Goal: Task Accomplishment & Management: Use online tool/utility

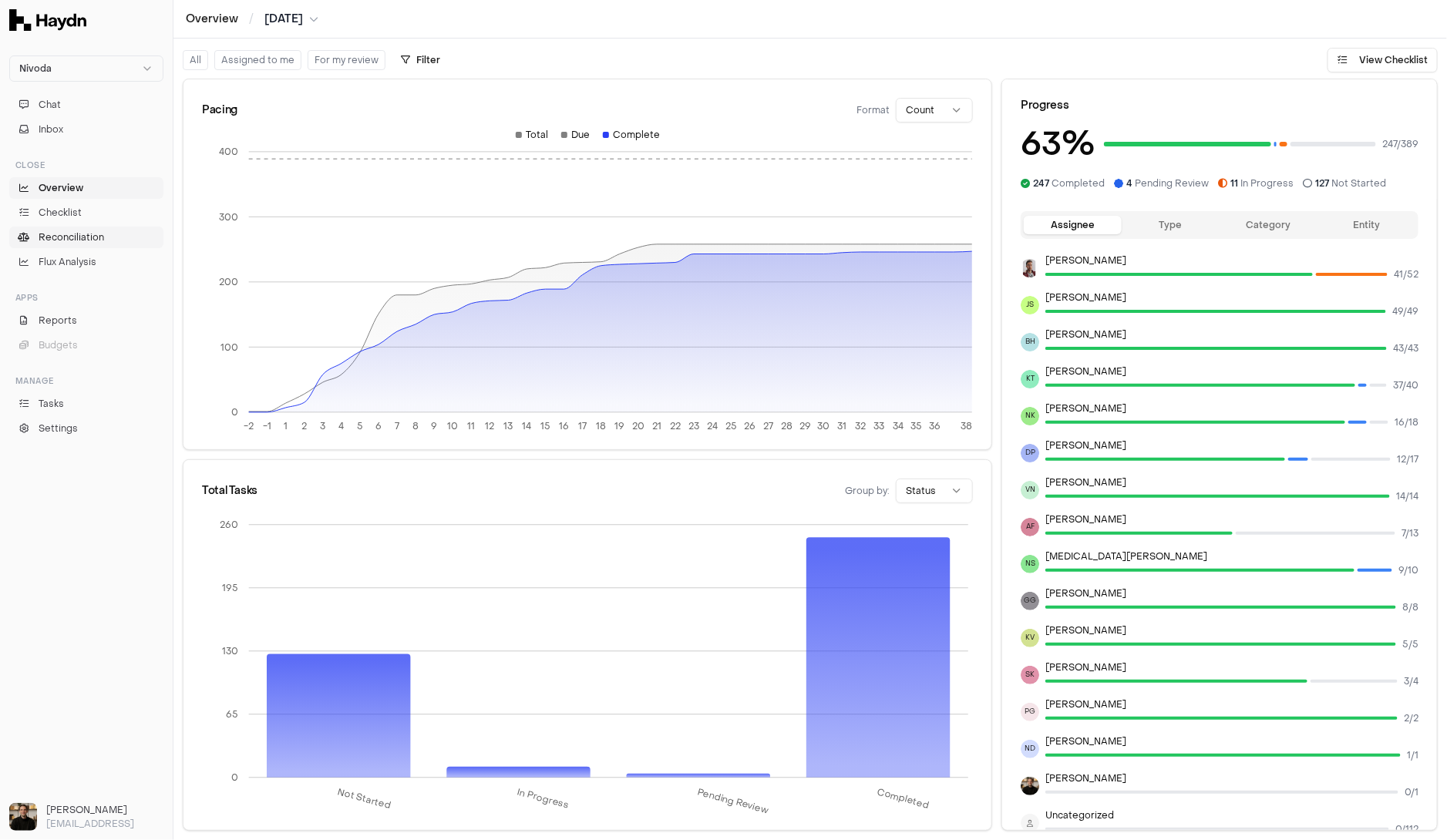
click at [77, 232] on span "Reconciliation" at bounding box center [72, 237] width 66 height 13
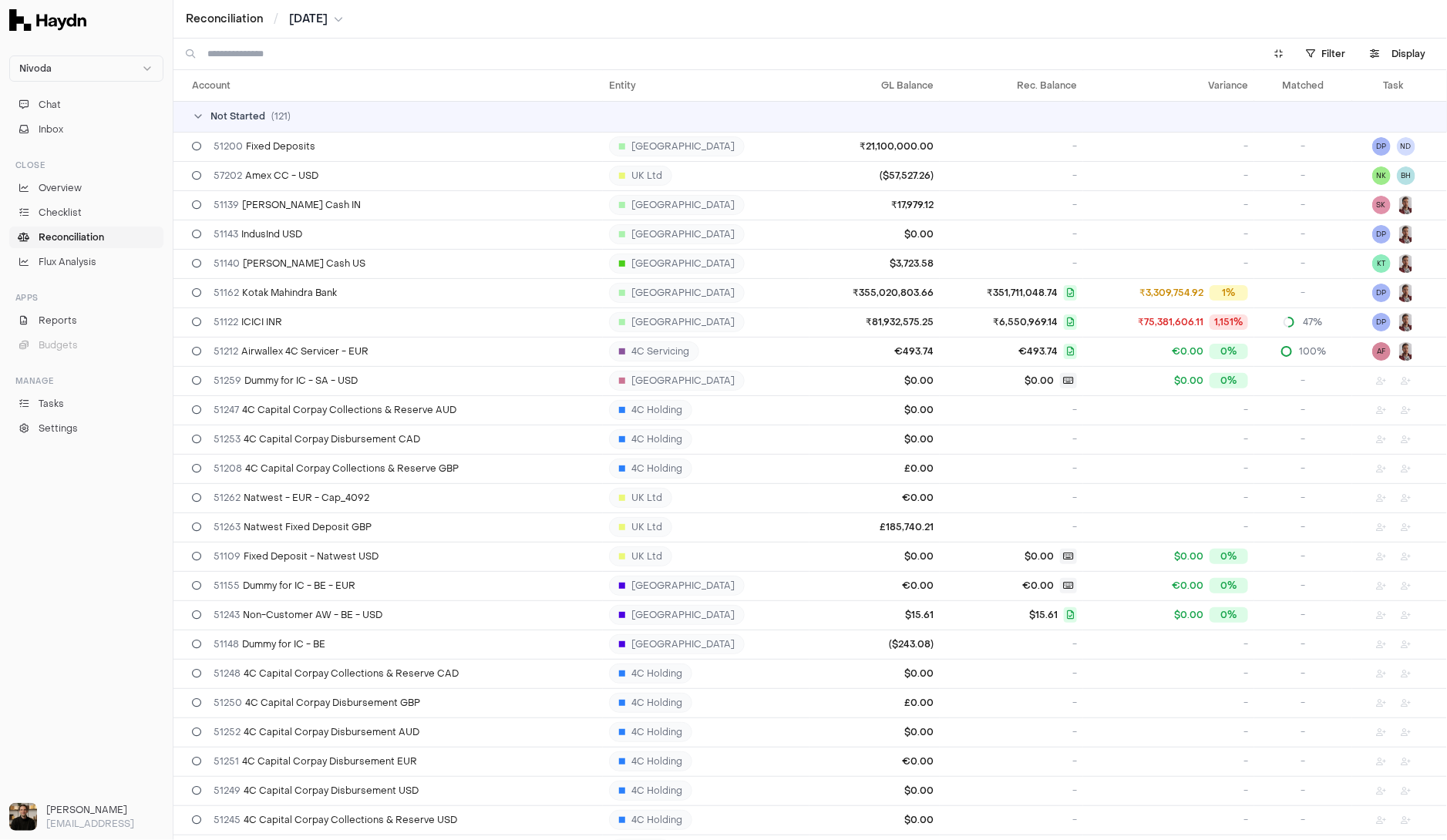
click at [397, 48] on input at bounding box center [726, 54] width 1037 height 31
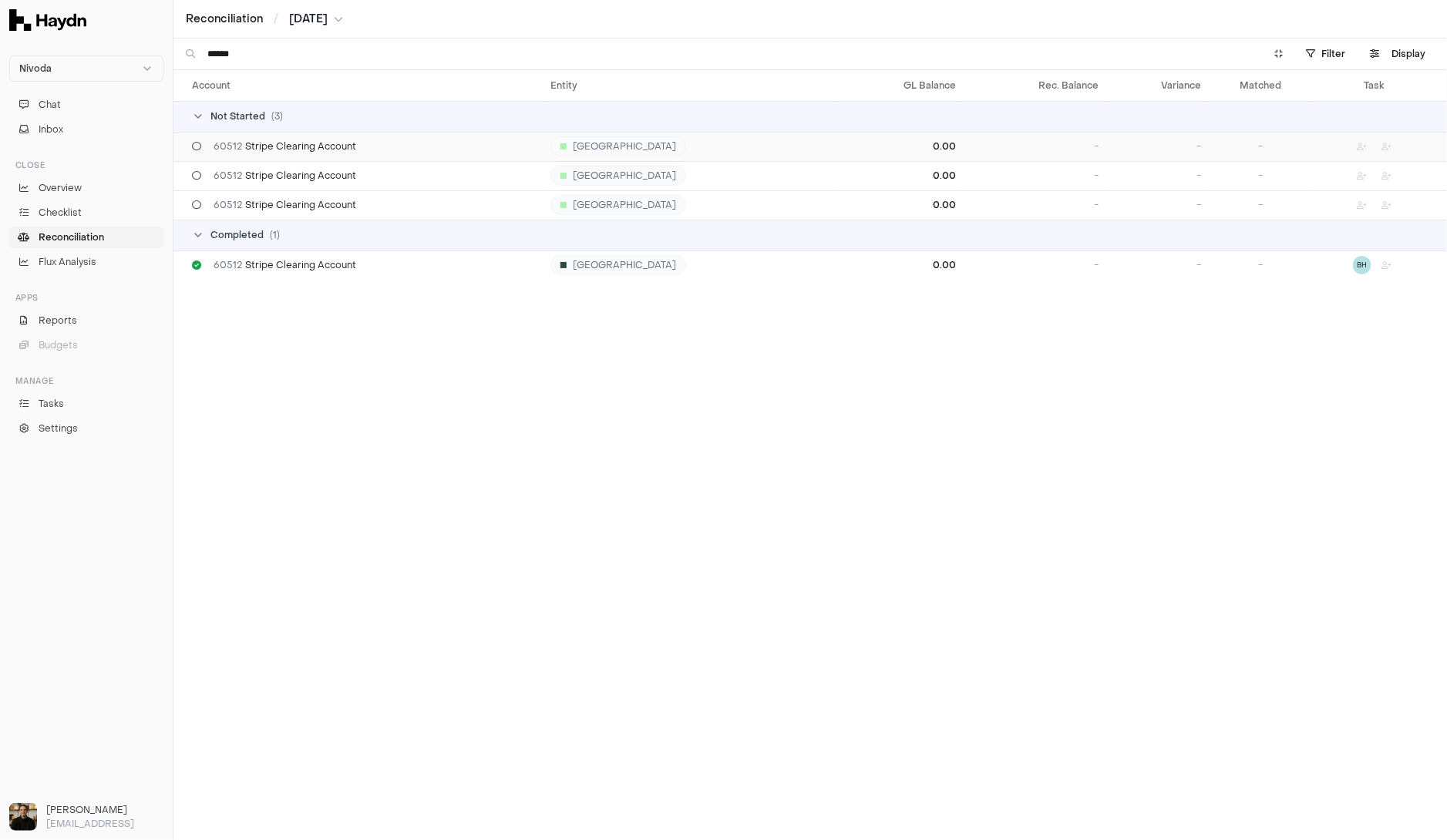
type input "******"
click at [379, 150] on div "60512 Stripe Clearing Account" at bounding box center [364, 146] width 346 height 13
